Goal: Information Seeking & Learning: Learn about a topic

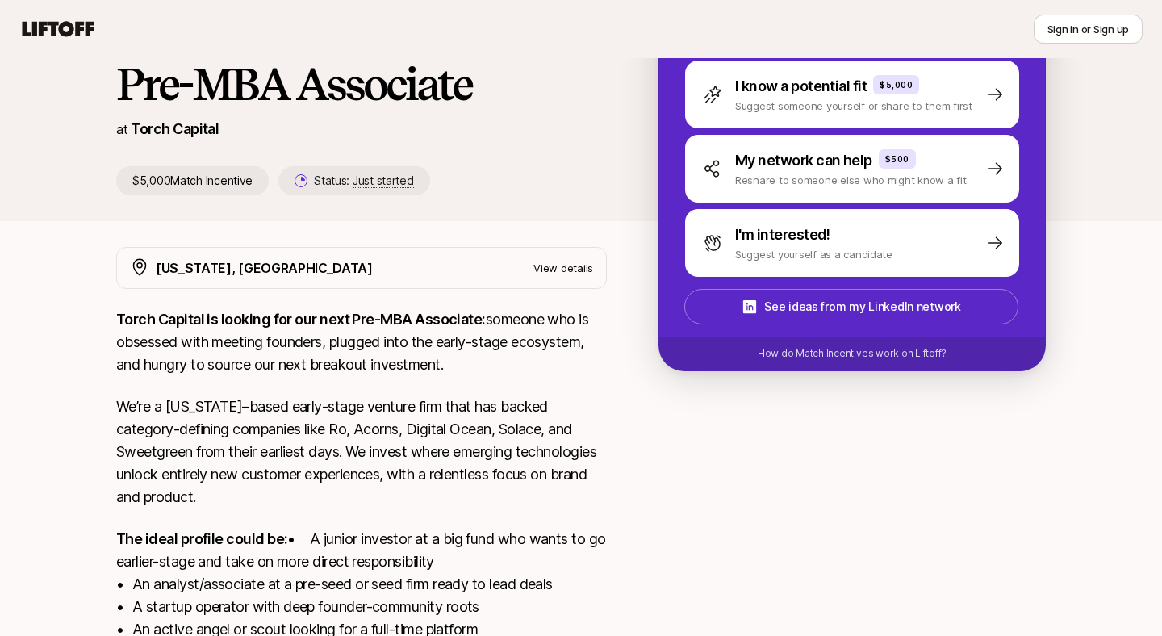
scroll to position [117, 0]
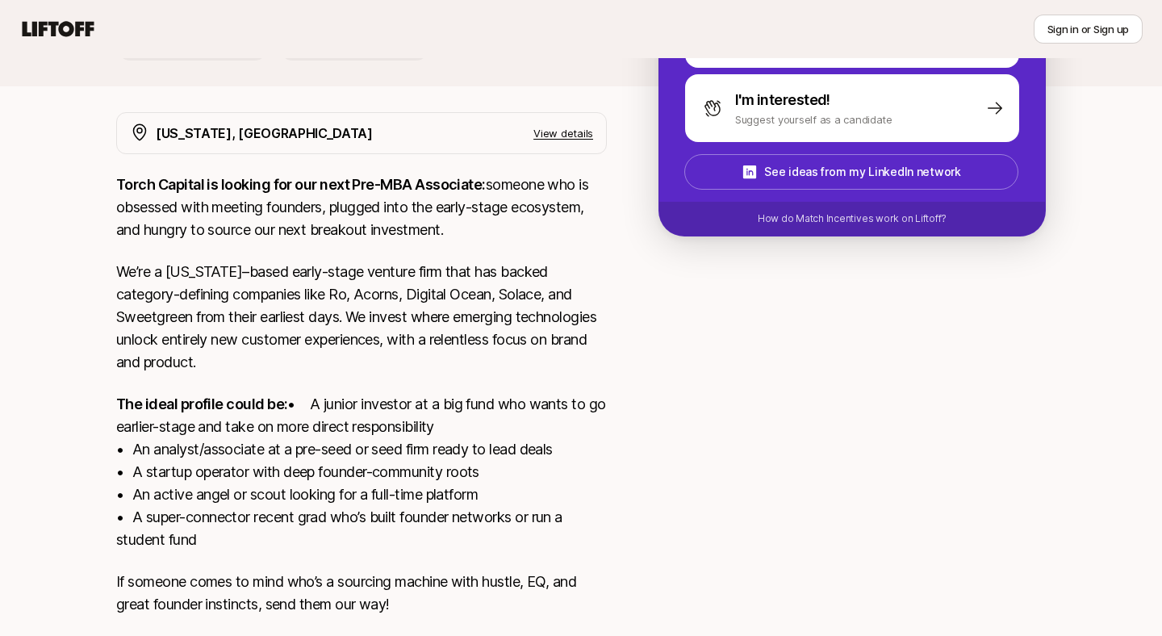
scroll to position [249, 0]
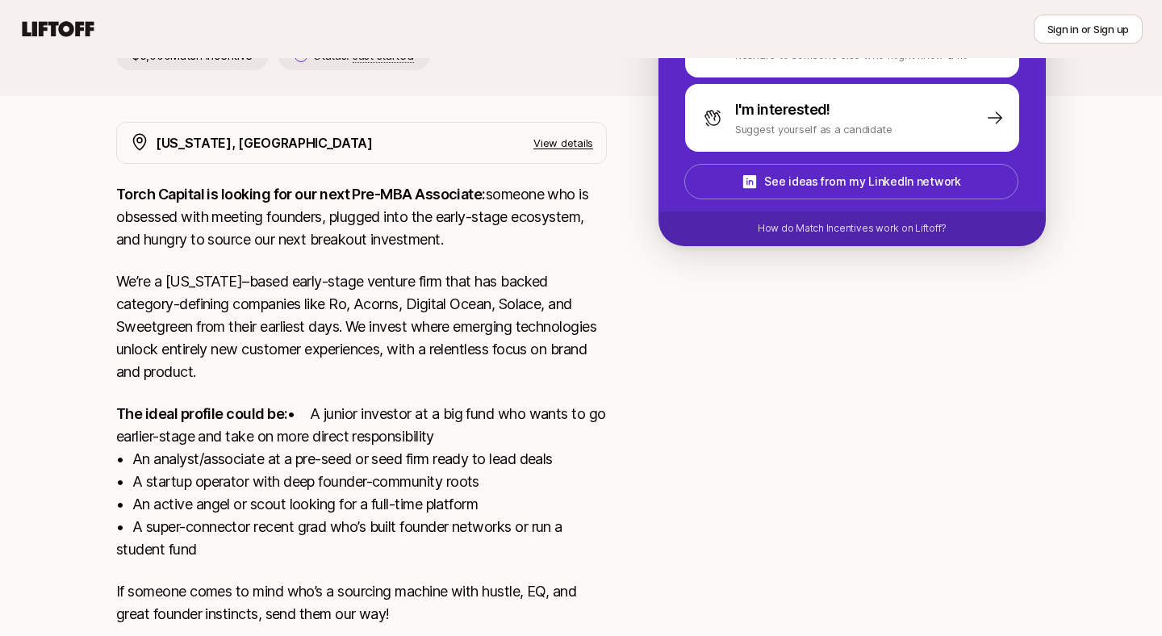
click at [551, 144] on p "View details" at bounding box center [563, 143] width 60 height 16
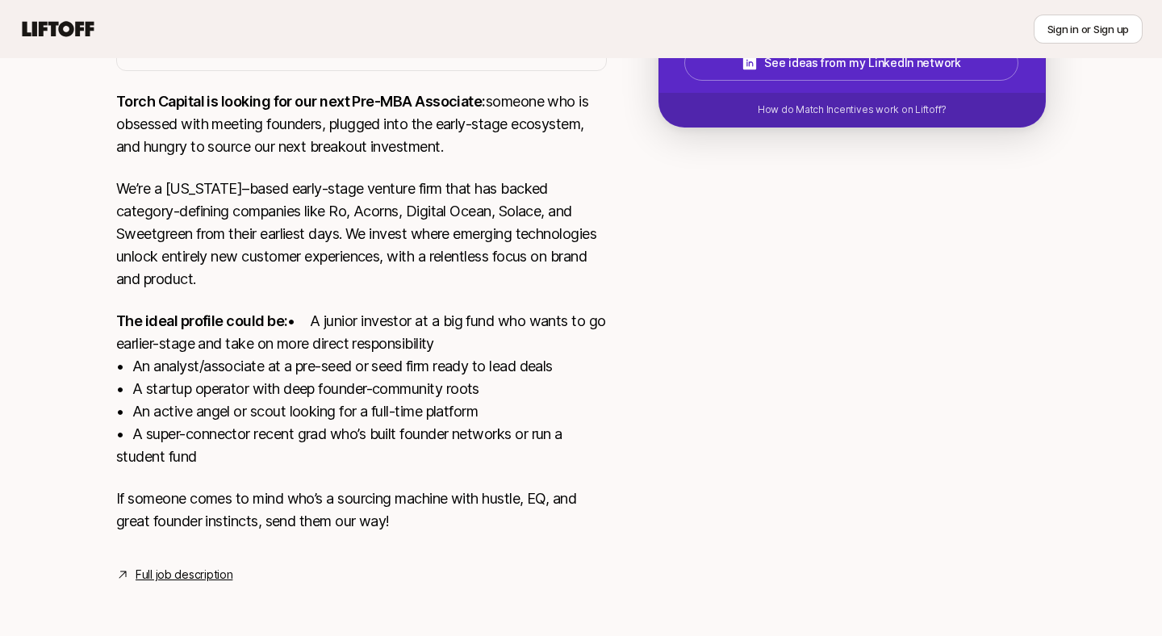
scroll to position [391, 0]
click at [203, 578] on link "Full job description" at bounding box center [184, 574] width 97 height 19
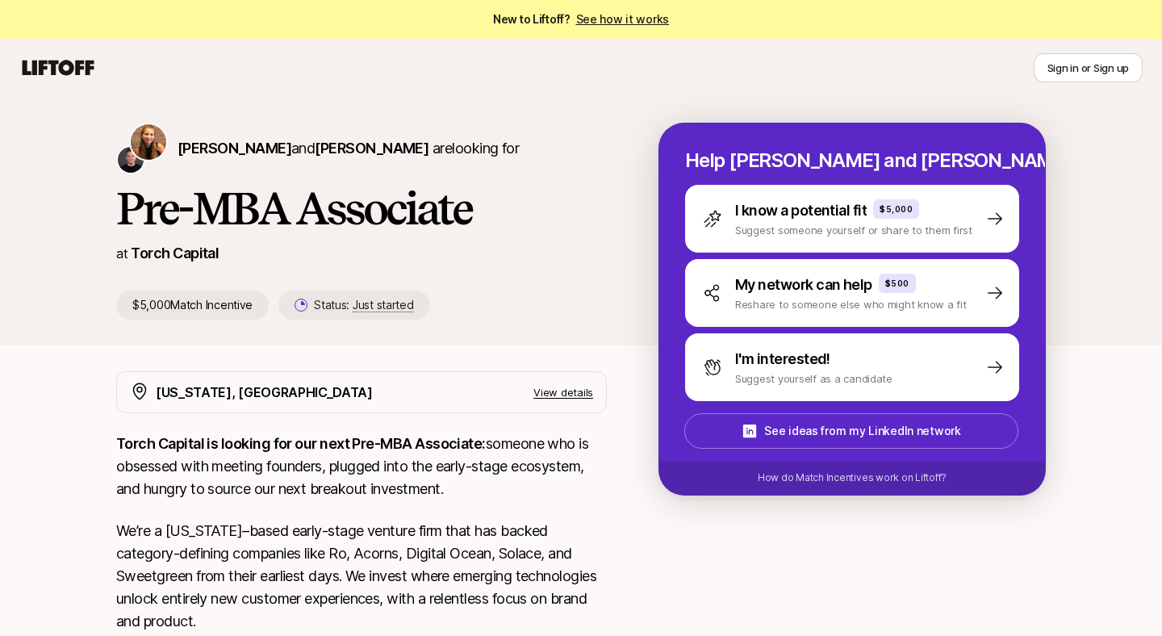
click at [68, 69] on icon at bounding box center [57, 67] width 77 height 23
